Goal: Information Seeking & Learning: Understand process/instructions

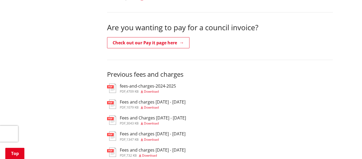
scroll to position [176, 0]
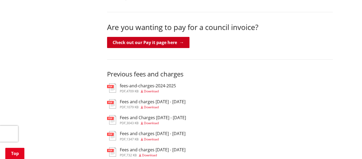
click at [170, 43] on link "Check out our Pay it page here" at bounding box center [148, 42] width 82 height 11
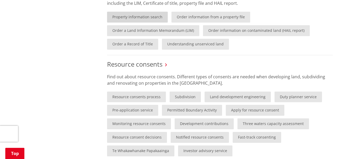
scroll to position [276, 0]
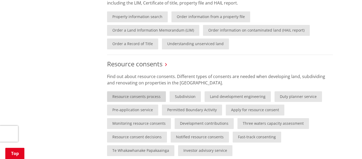
click at [133, 98] on link "Resource consents process" at bounding box center [136, 96] width 59 height 11
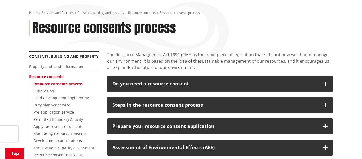
scroll to position [57, 0]
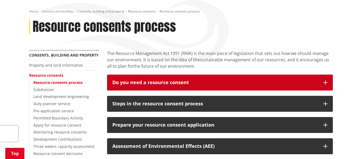
click at [326, 82] on icon "button" at bounding box center [325, 82] width 4 height 4
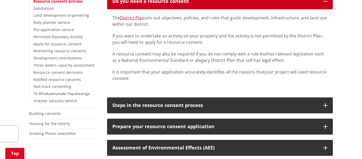
scroll to position [139, 0]
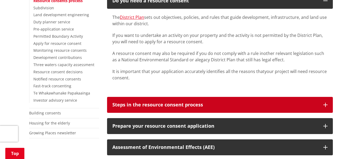
click at [324, 107] on icon "button" at bounding box center [325, 105] width 4 height 4
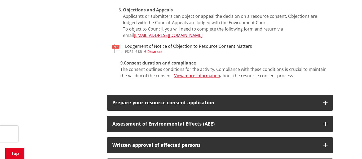
scroll to position [410, 0]
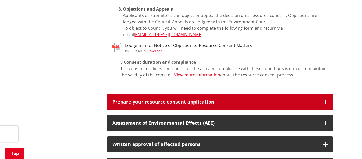
click at [326, 100] on icon "button" at bounding box center [325, 102] width 4 height 4
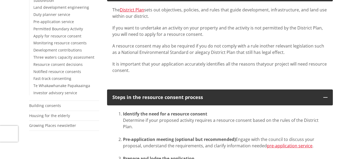
scroll to position [0, 0]
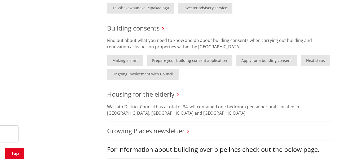
scroll to position [419, 0]
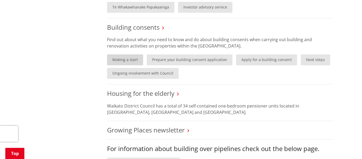
click at [128, 59] on link "Making a start" at bounding box center [125, 59] width 36 height 11
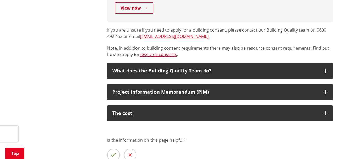
scroll to position [389, 0]
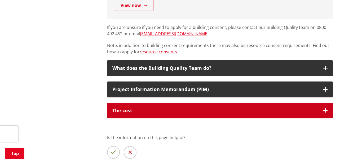
click at [325, 110] on icon "button" at bounding box center [325, 110] width 4 height 4
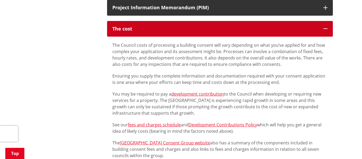
scroll to position [474, 0]
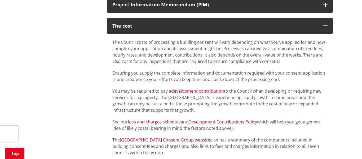
click at [169, 121] on link "fees and charges schedule" at bounding box center [154, 122] width 53 height 6
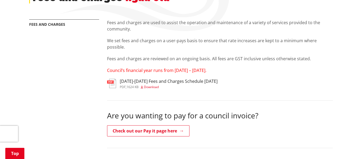
scroll to position [88, 0]
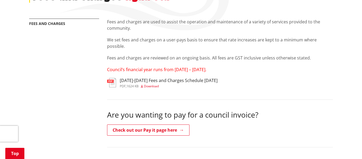
click at [111, 84] on img at bounding box center [111, 82] width 9 height 9
